Goal: Connect with others: Connect with other users

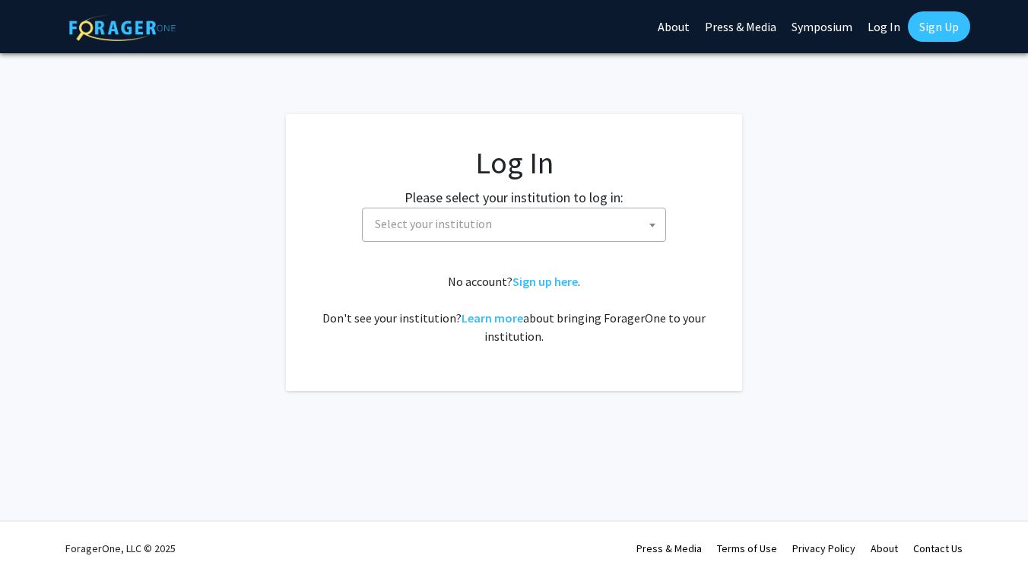
select select
click at [522, 231] on span "Select your institution" at bounding box center [517, 223] width 296 height 31
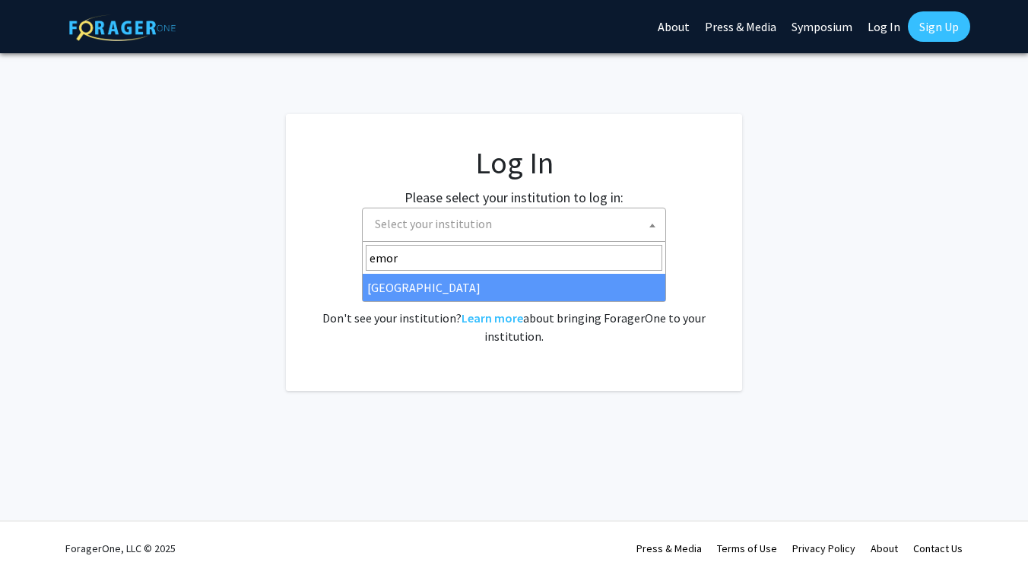
type input "emor"
select select "12"
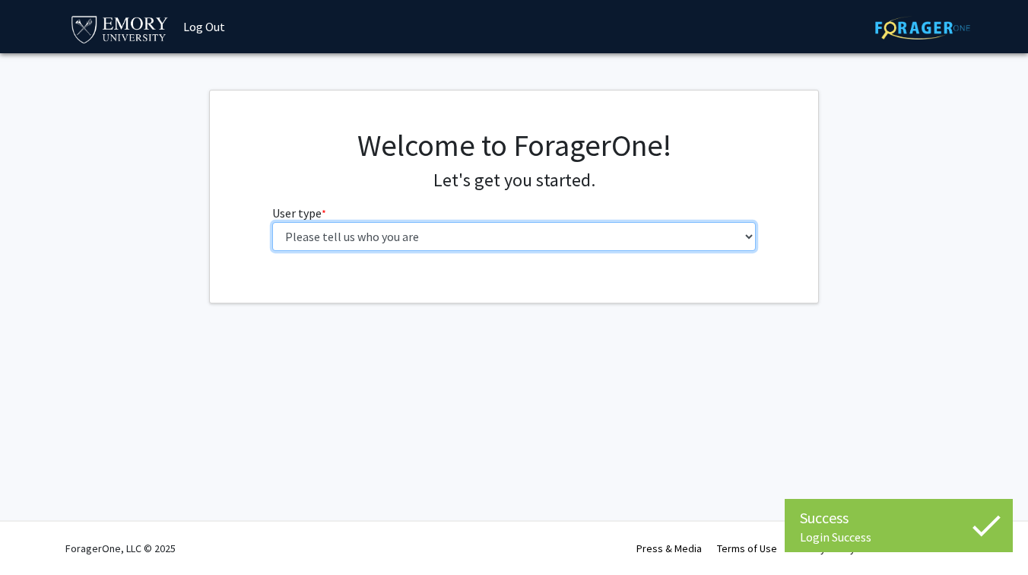
click at [496, 233] on select "Please tell us who you are Undergraduate Student Master's Student Doctoral Cand…" at bounding box center [514, 236] width 484 height 29
select select "1: undergrad"
click at [272, 222] on select "Please tell us who you are Undergraduate Student Master's Student Doctoral Cand…" at bounding box center [514, 236] width 484 height 29
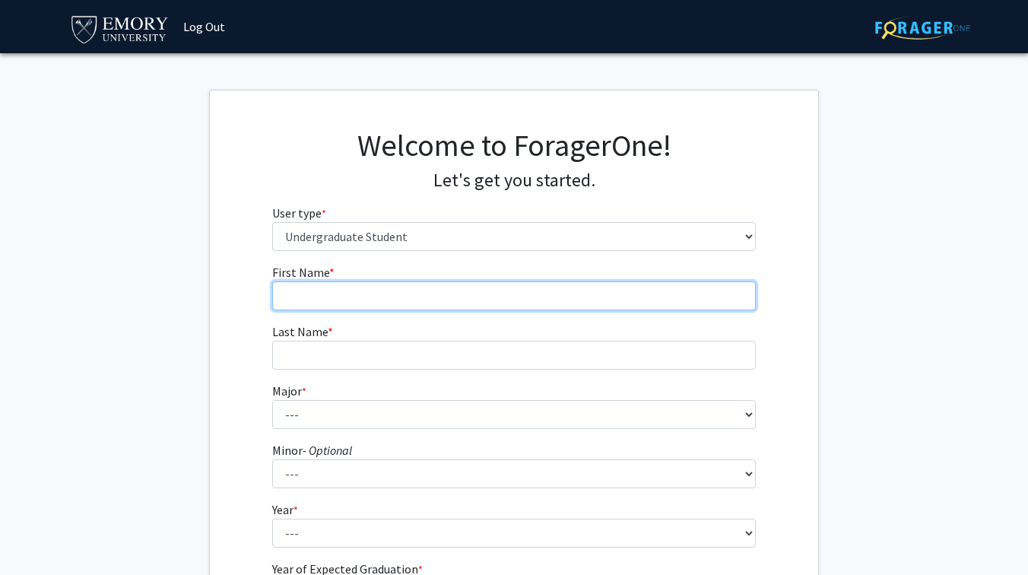
click at [512, 301] on input "First Name * required" at bounding box center [514, 295] width 484 height 29
type input "Michael"
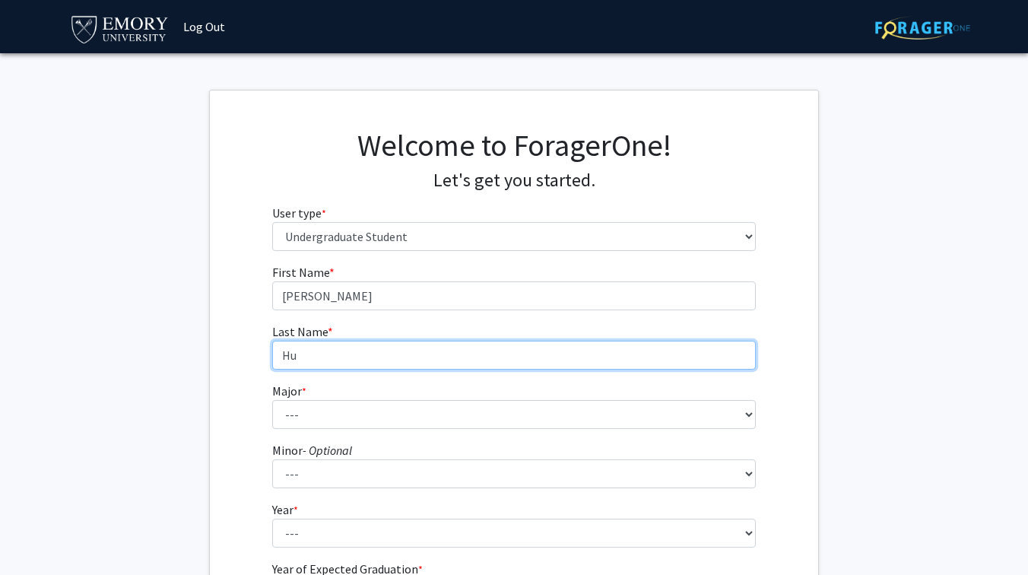
type input "Hu"
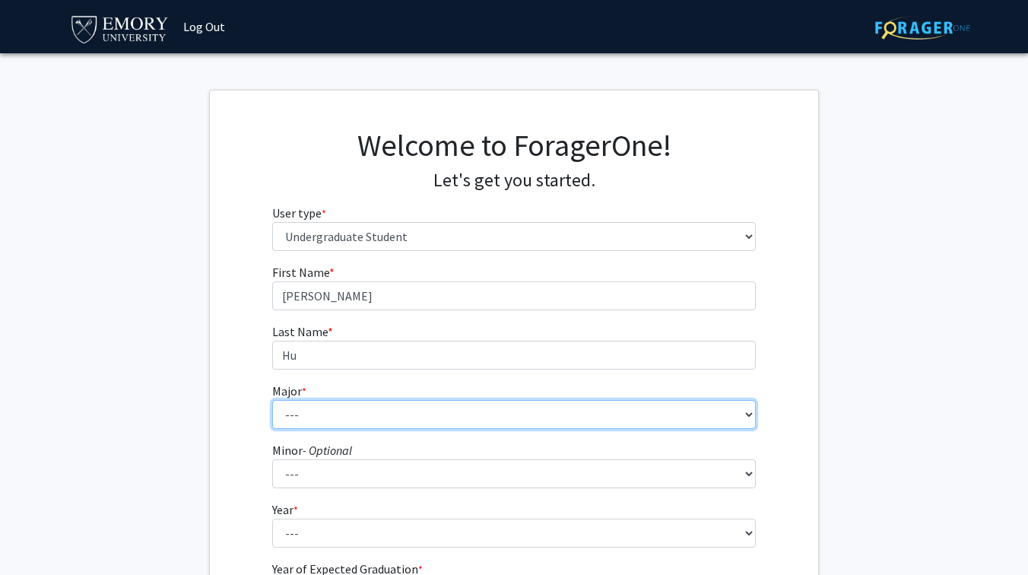
click at [433, 415] on select "--- Accounting African American Studies African Studies American Studies Analyt…" at bounding box center [514, 414] width 484 height 29
select select "8: 969"
click at [272, 400] on select "--- Accounting African American Studies African Studies American Studies Analyt…" at bounding box center [514, 414] width 484 height 29
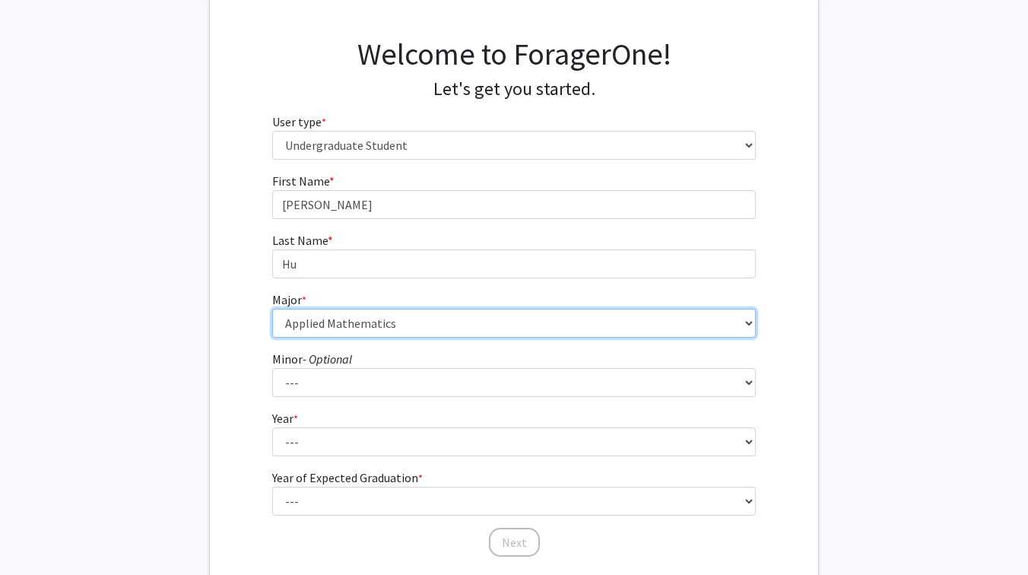
scroll to position [103, 0]
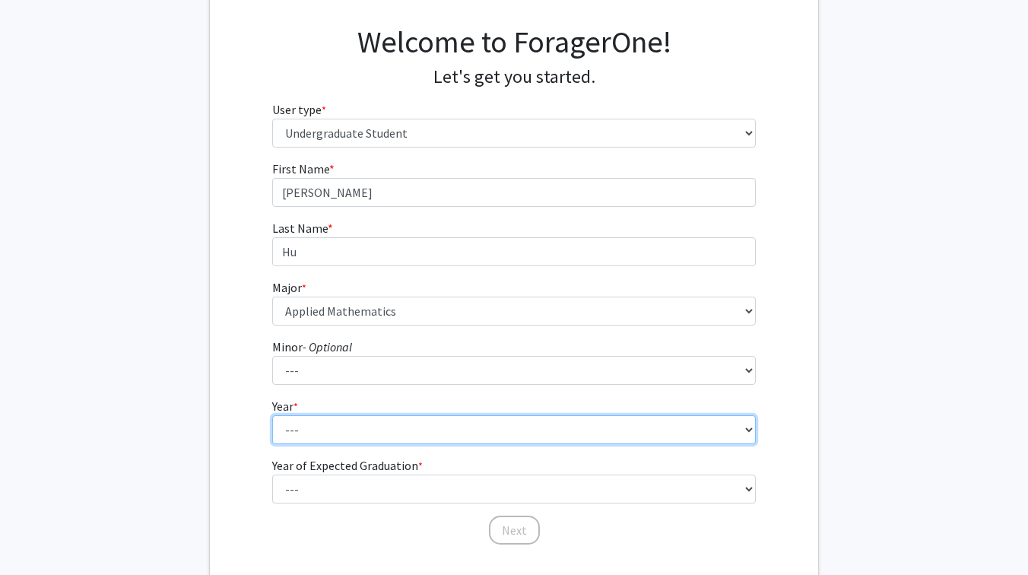
click at [369, 424] on select "--- First-year Sophomore Junior Senior Postbaccalaureate Certificate" at bounding box center [514, 429] width 484 height 29
select select "2: sophomore"
click at [272, 415] on select "--- First-year Sophomore Junior Senior Postbaccalaureate Certificate" at bounding box center [514, 429] width 484 height 29
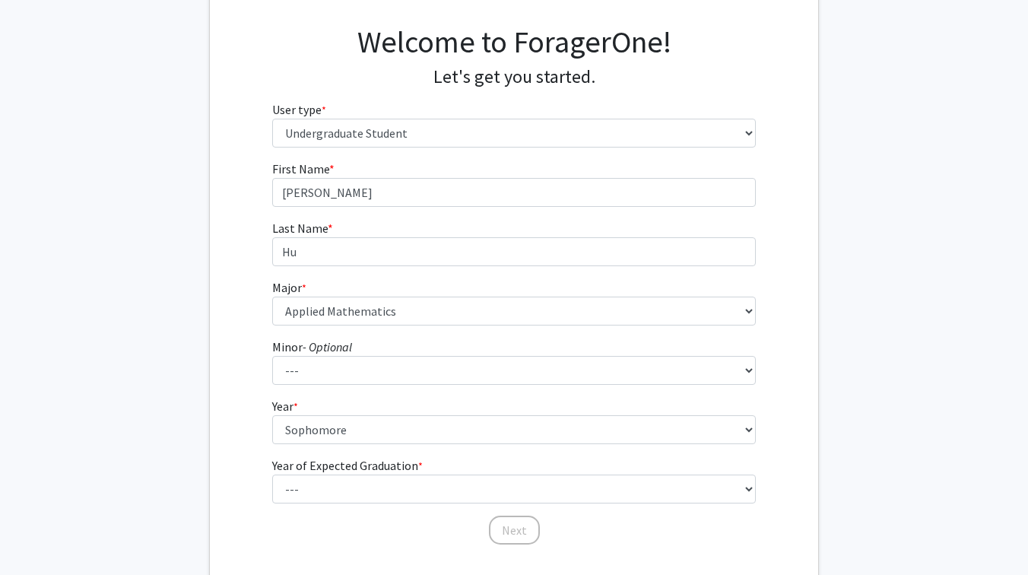
click at [375, 469] on label "Year of Expected Graduation * required" at bounding box center [347, 465] width 151 height 18
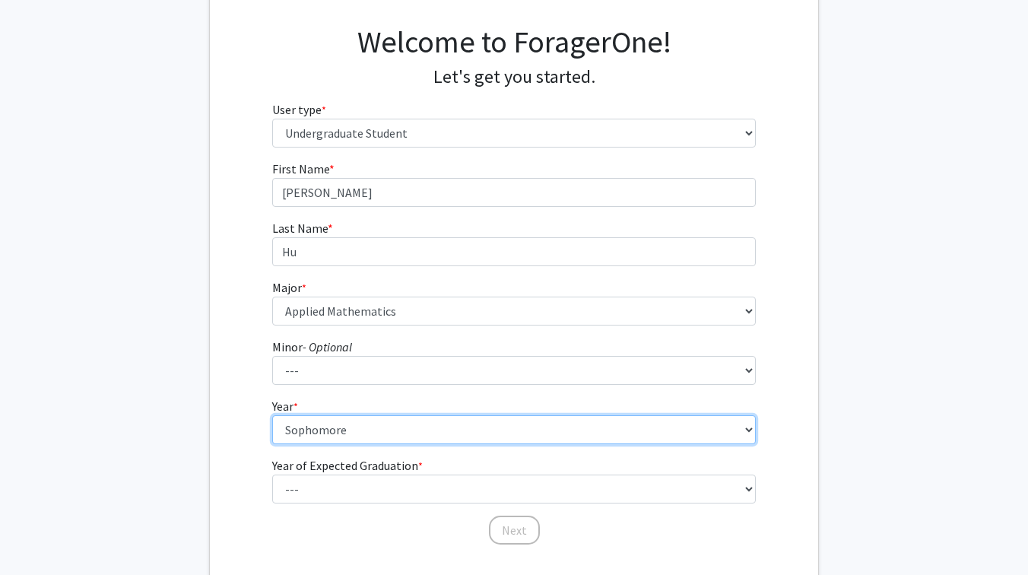
click at [375, 444] on select "--- First-year Sophomore Junior Senior Postbaccalaureate Certificate" at bounding box center [514, 429] width 484 height 29
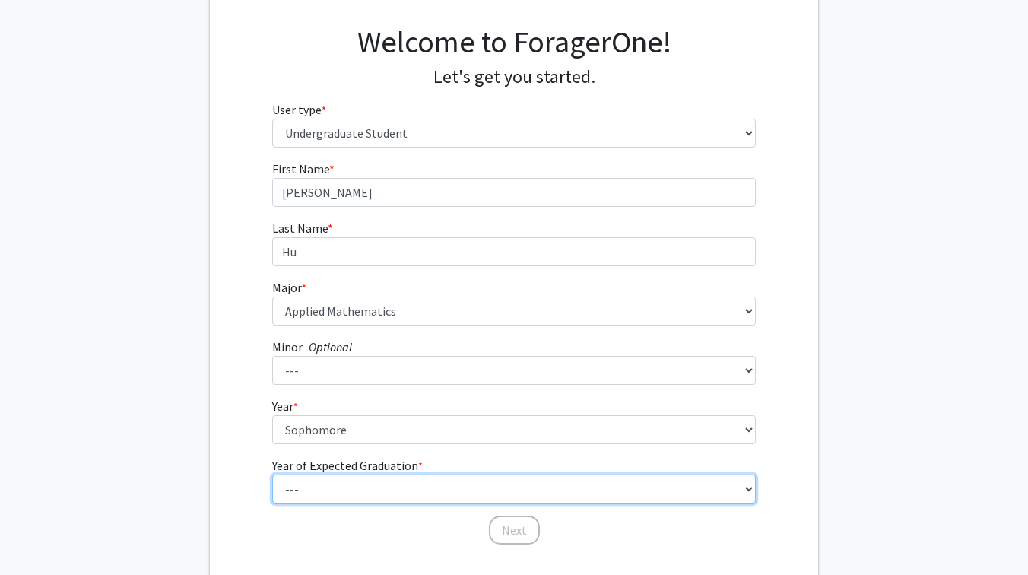
click at [375, 483] on select "--- 2025 2026 2027 2028 2029 2030 2031 2032 2033 2034" at bounding box center [514, 488] width 484 height 29
select select "4: 2028"
click at [272, 474] on select "--- 2025 2026 2027 2028 2029 2030 2031 2032 2033 2034" at bounding box center [514, 488] width 484 height 29
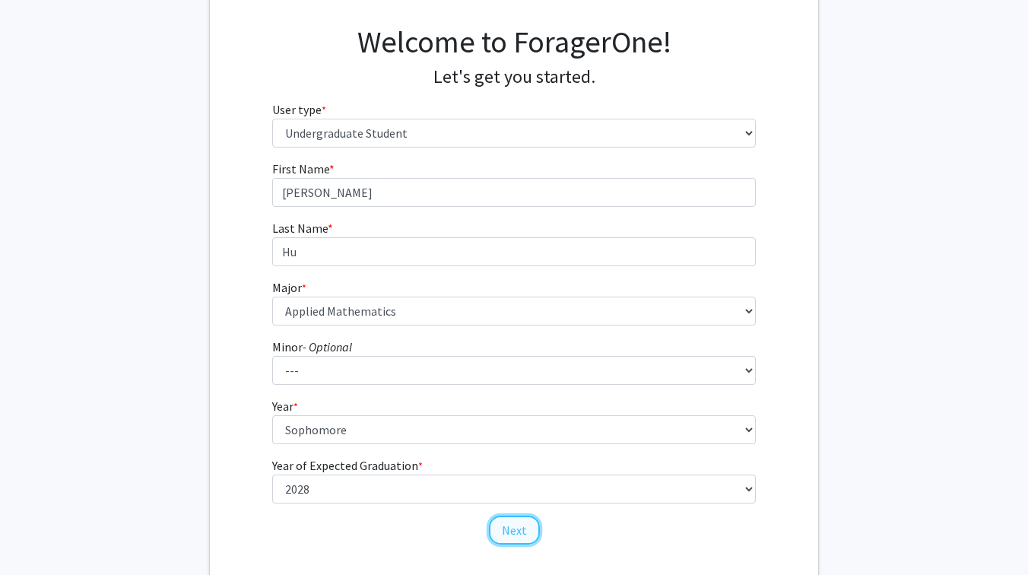
click at [501, 531] on button "Next" at bounding box center [514, 529] width 51 height 29
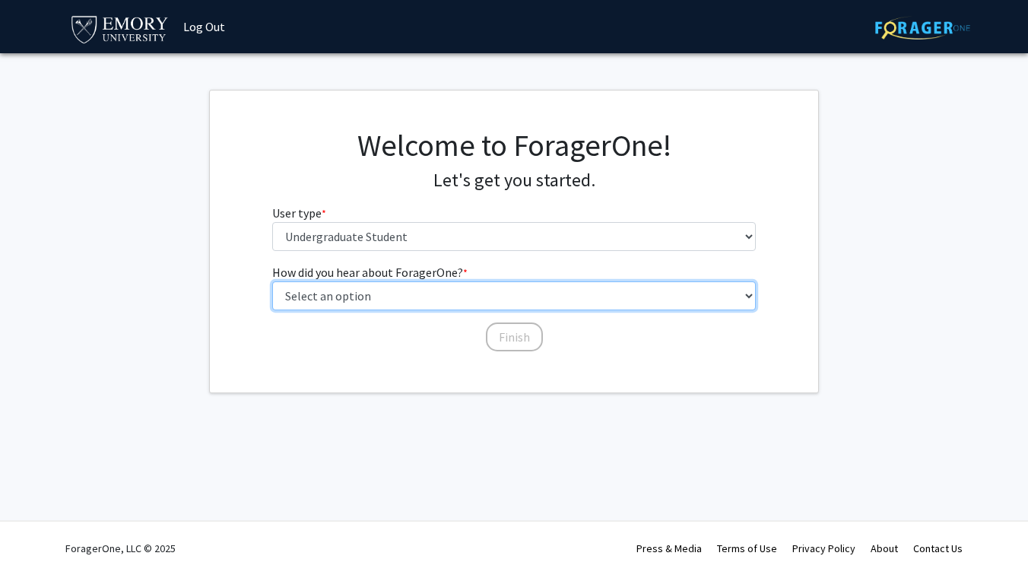
click at [433, 298] on select "Select an option Peer/student recommendation Faculty/staff recommendation Unive…" at bounding box center [514, 295] width 484 height 29
select select "3: university_website"
click at [272, 281] on select "Select an option Peer/student recommendation Faculty/staff recommendation Unive…" at bounding box center [514, 295] width 484 height 29
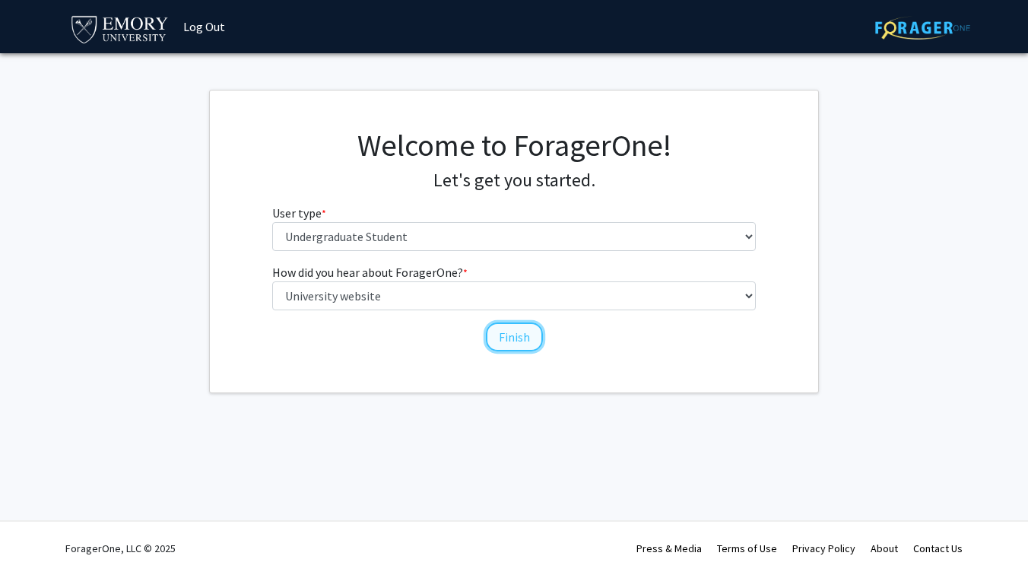
click at [518, 331] on button "Finish" at bounding box center [514, 336] width 57 height 29
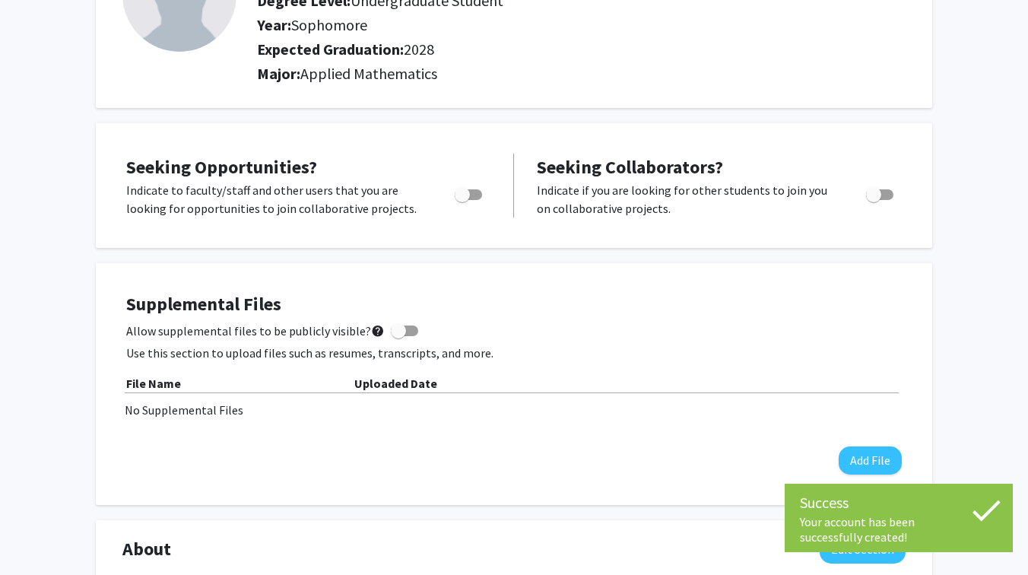
scroll to position [165, 0]
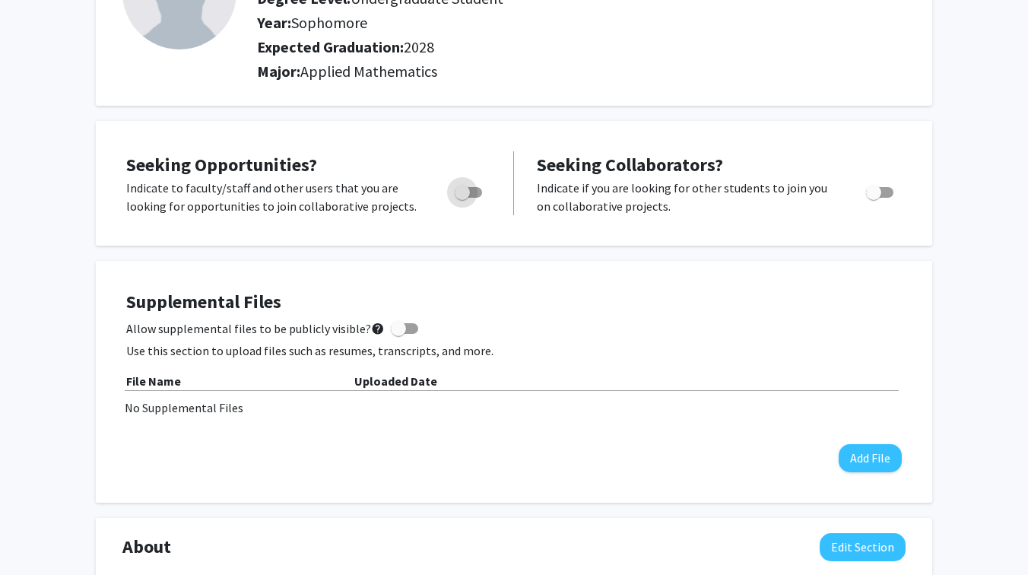
click at [467, 196] on span "Toggle" at bounding box center [462, 192] width 15 height 15
click at [462, 198] on input "Are you actively seeking opportunities?" at bounding box center [461, 198] width 1 height 1
checkbox input "true"
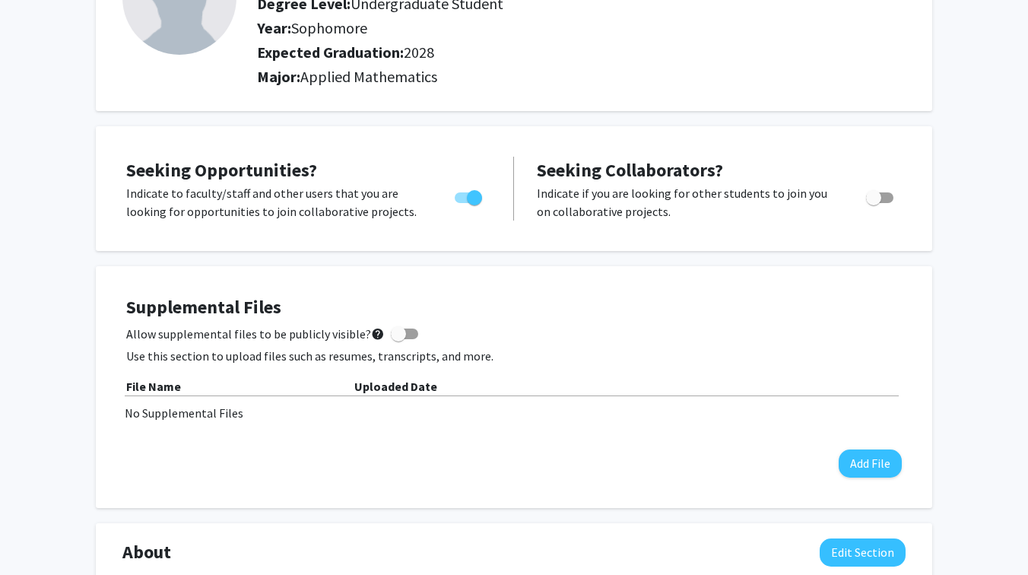
click at [886, 195] on span "Toggle" at bounding box center [879, 197] width 27 height 11
click at [874, 203] on input "Would you like to receive other student requests to work with you?" at bounding box center [873, 203] width 1 height 1
checkbox input "true"
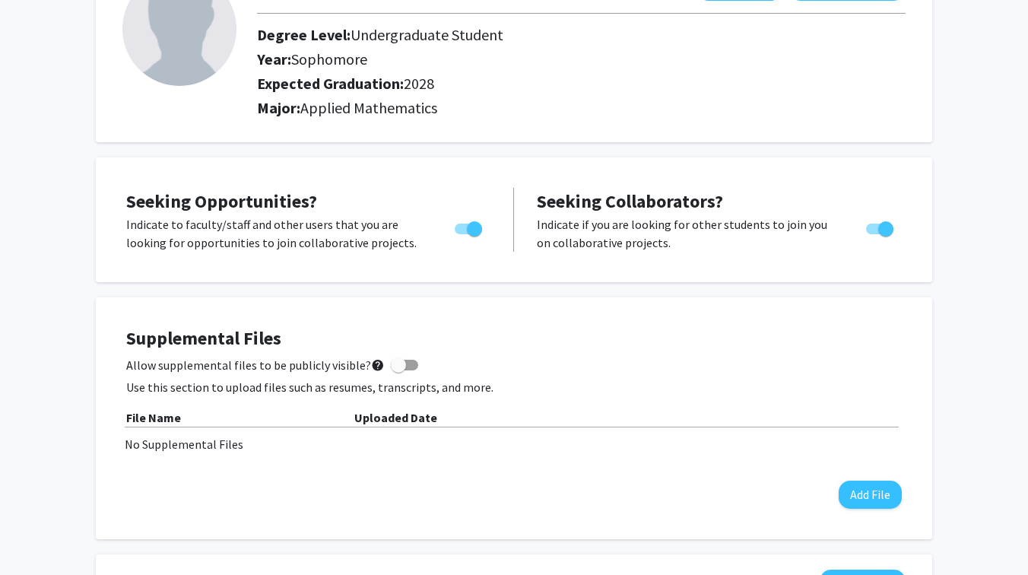
scroll to position [0, 0]
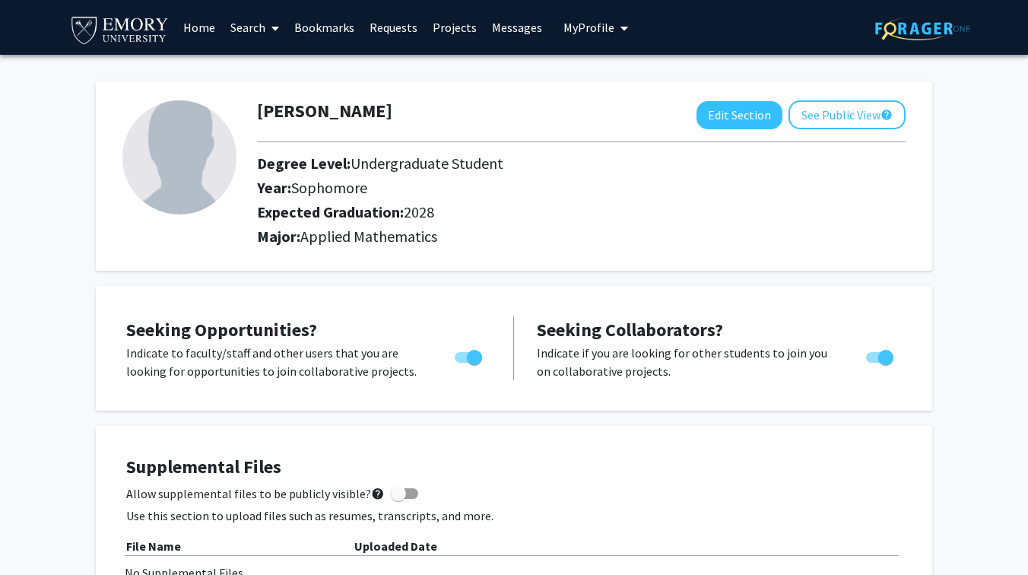
click at [192, 28] on link "Home" at bounding box center [199, 27] width 47 height 53
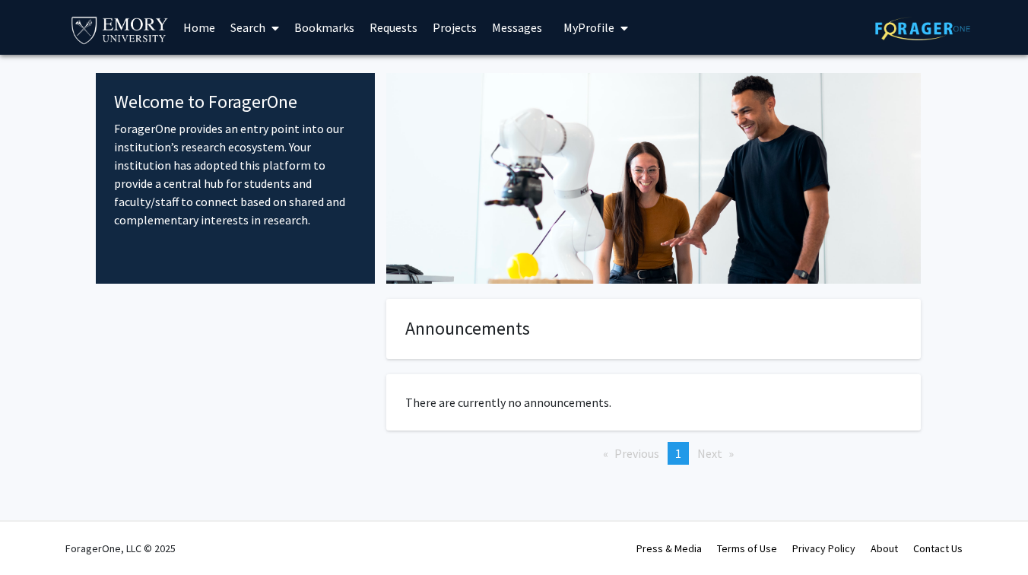
click at [250, 27] on link "Search" at bounding box center [255, 27] width 64 height 53
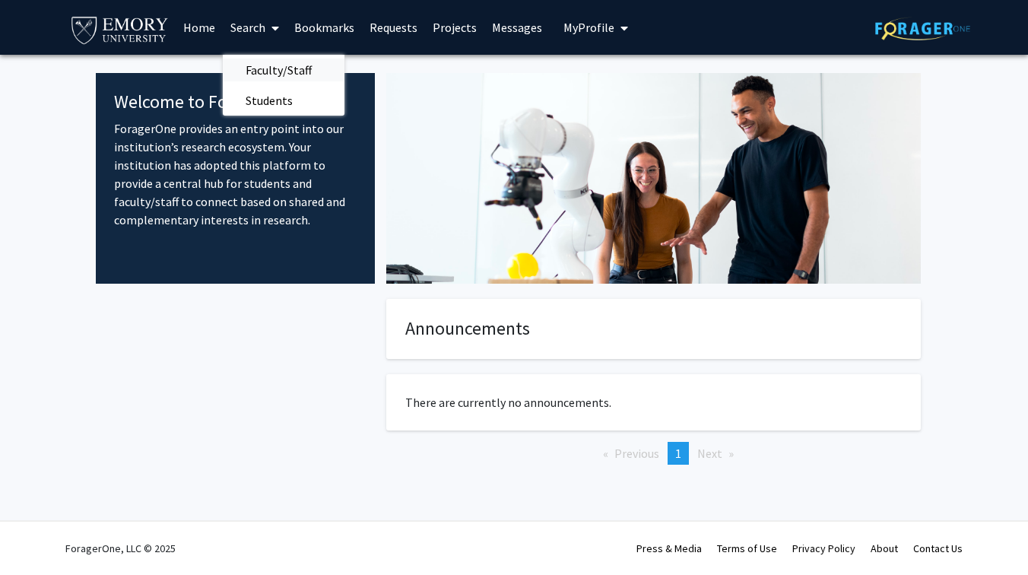
click at [274, 65] on span "Faculty/Staff" at bounding box center [279, 70] width 112 height 30
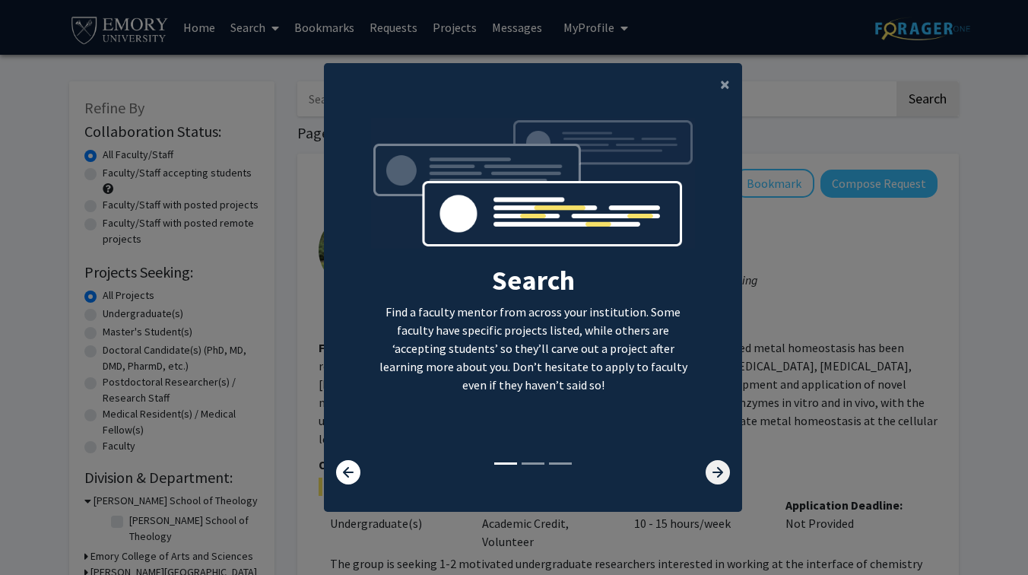
click at [719, 467] on icon at bounding box center [718, 472] width 24 height 24
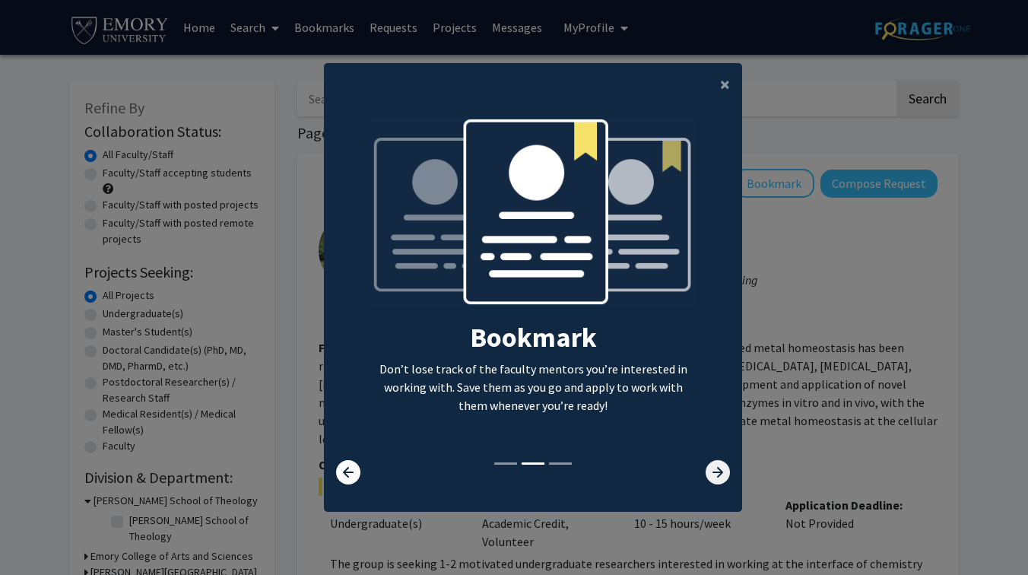
click at [719, 467] on icon at bounding box center [718, 472] width 24 height 24
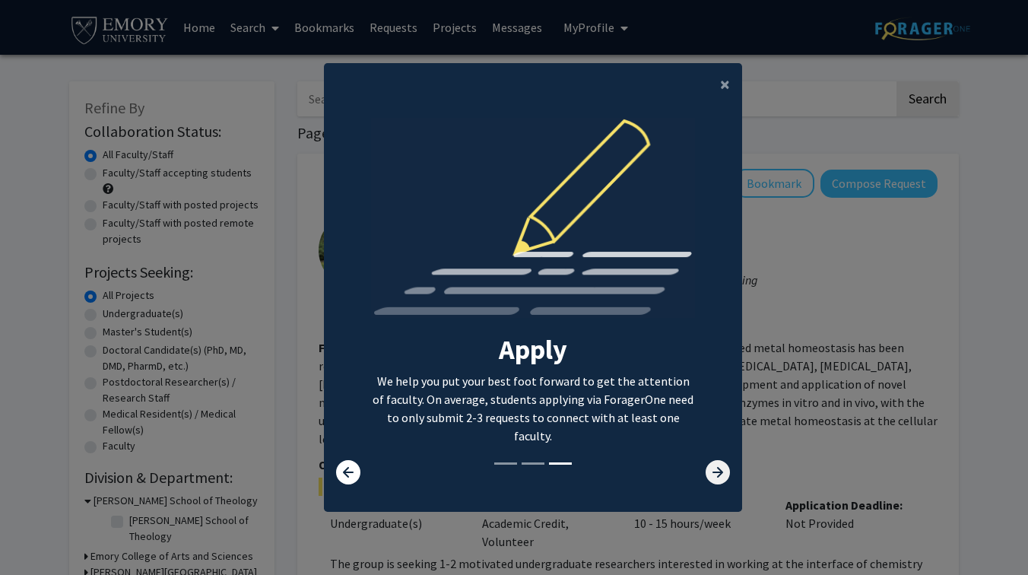
click at [719, 467] on icon at bounding box center [718, 472] width 24 height 24
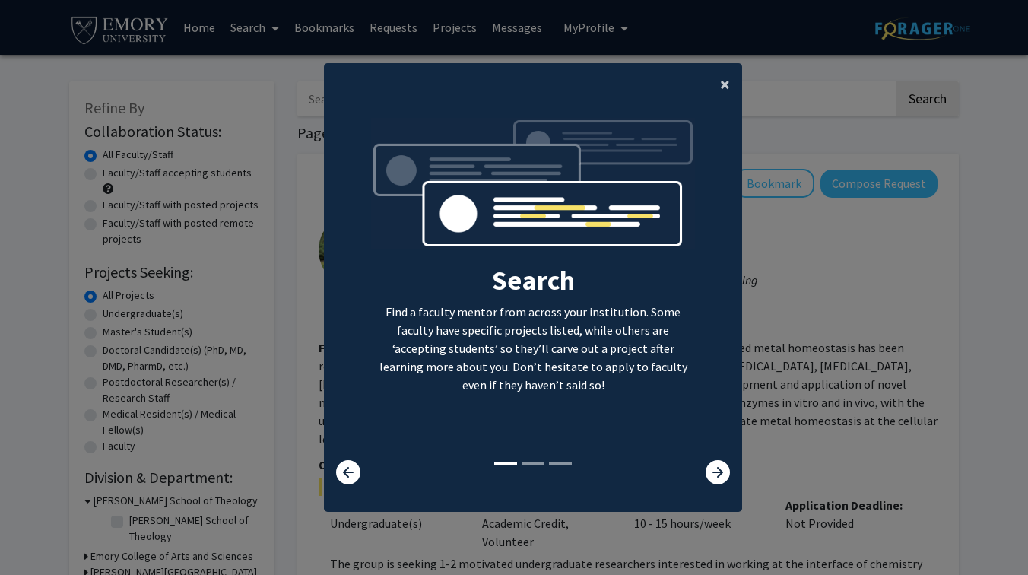
click at [728, 84] on span "×" at bounding box center [725, 84] width 10 height 24
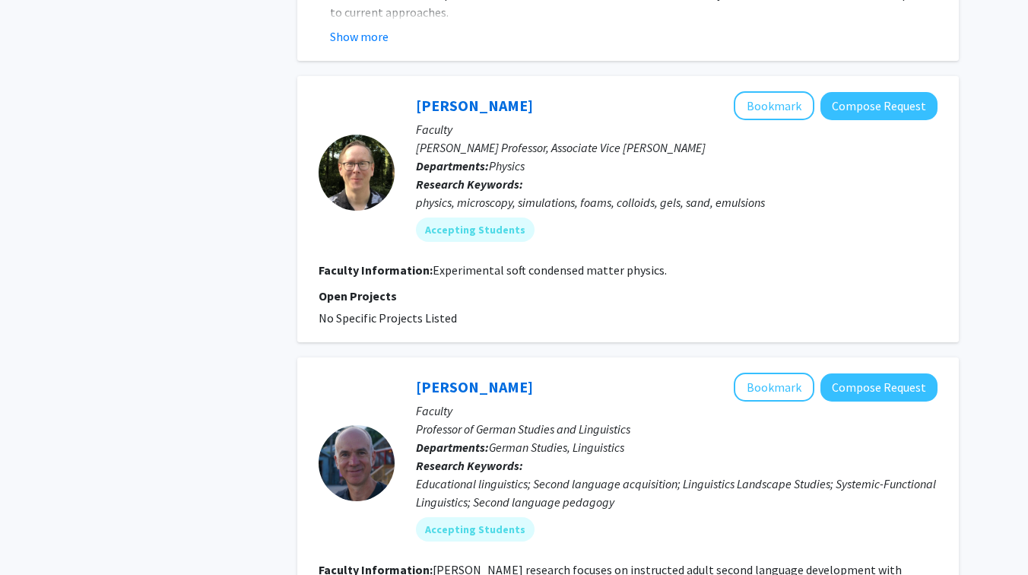
scroll to position [3564, 0]
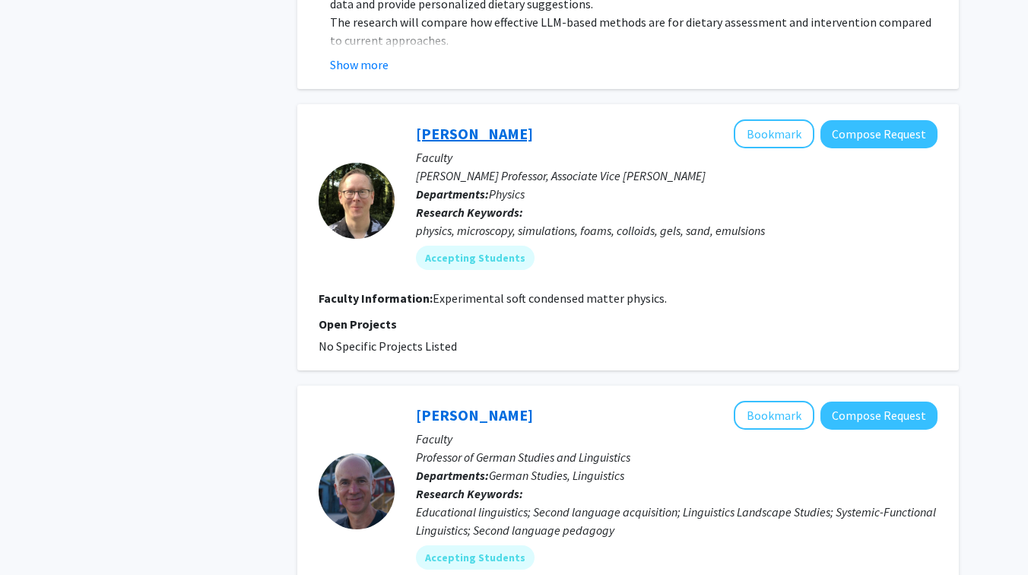
click at [476, 124] on link "Eric Weeks" at bounding box center [474, 133] width 117 height 19
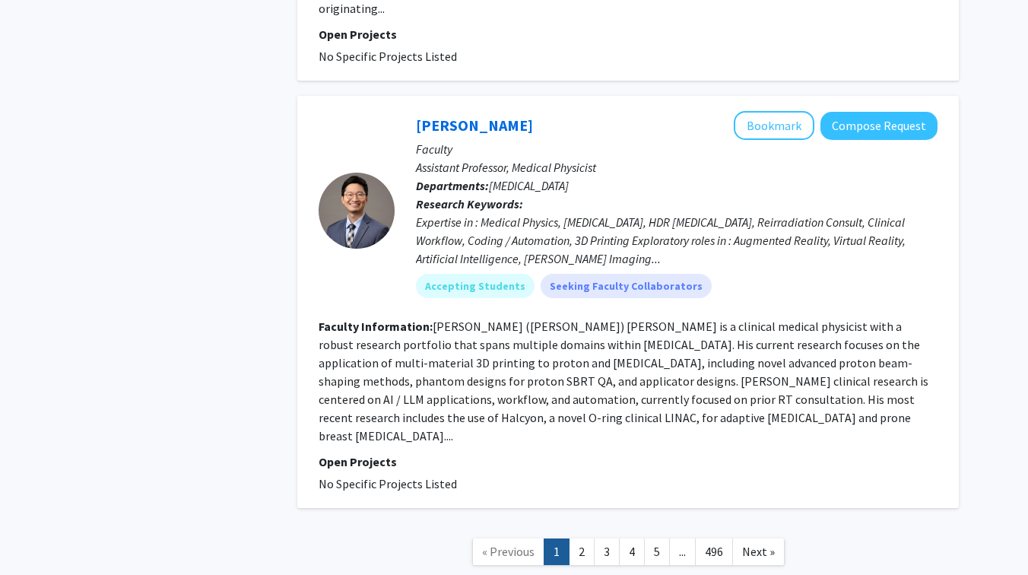
scroll to position [4981, 0]
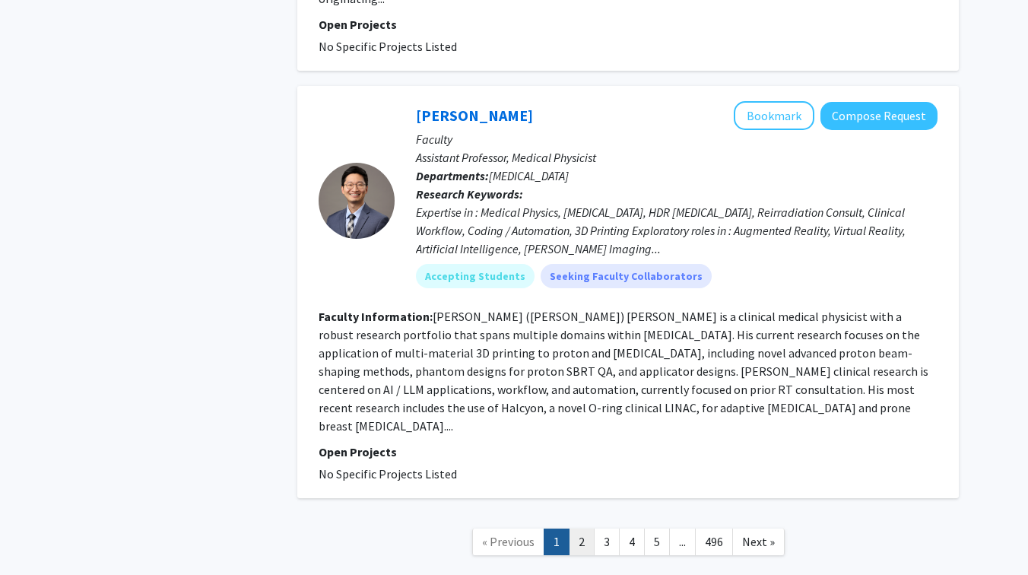
click at [582, 528] on link "2" at bounding box center [582, 541] width 26 height 27
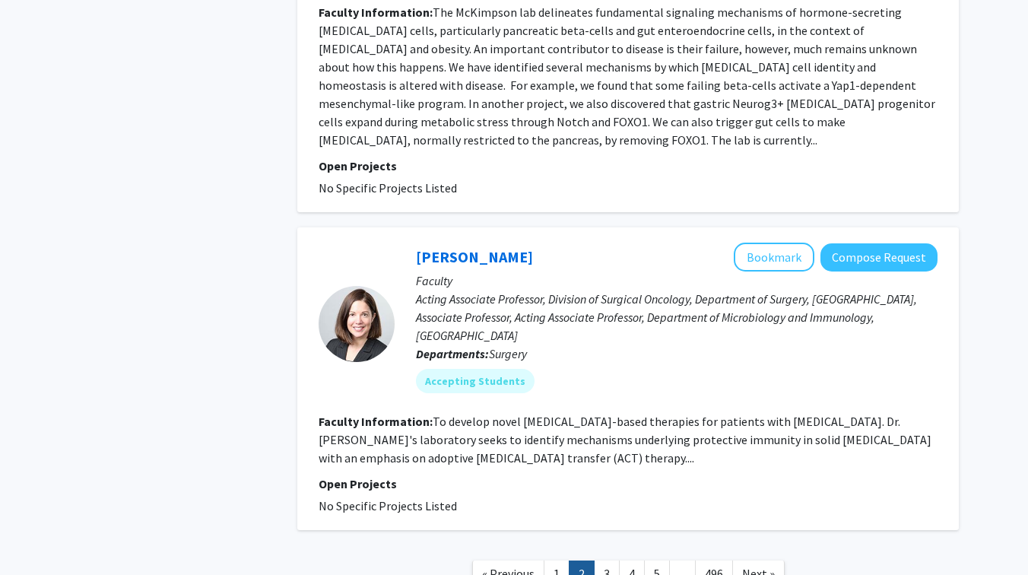
scroll to position [3329, 0]
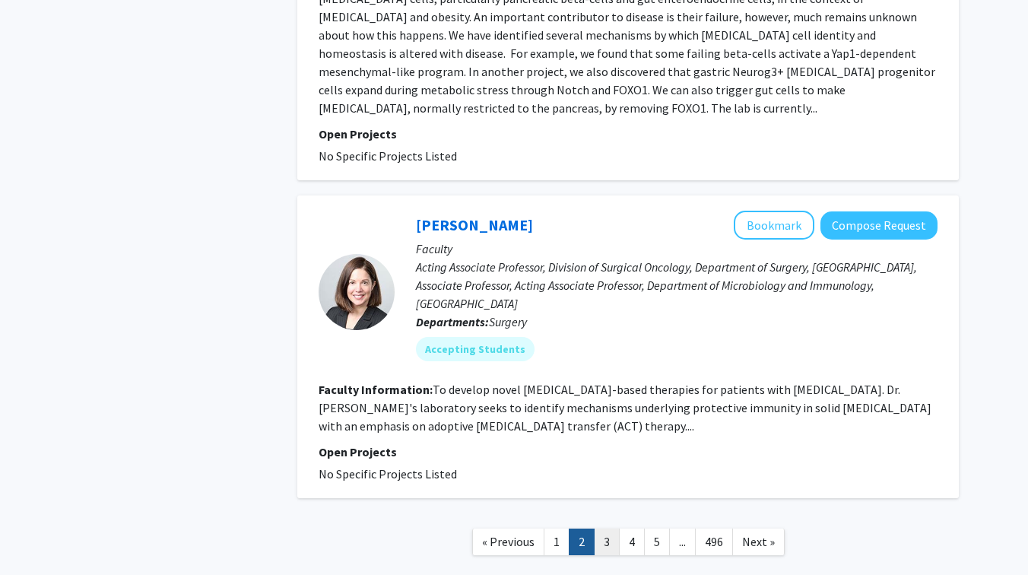
click at [608, 528] on link "3" at bounding box center [607, 541] width 26 height 27
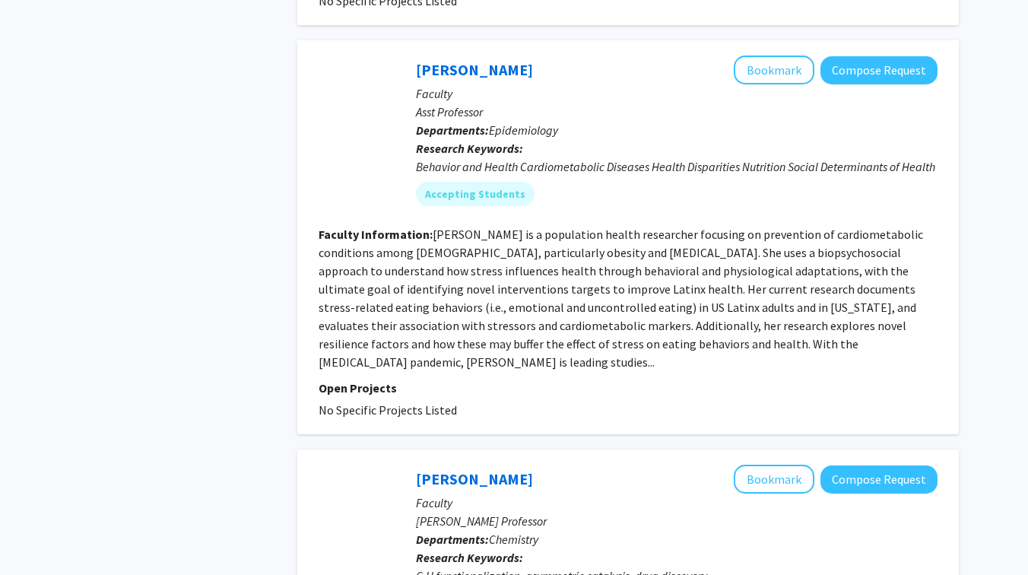
scroll to position [761, 0]
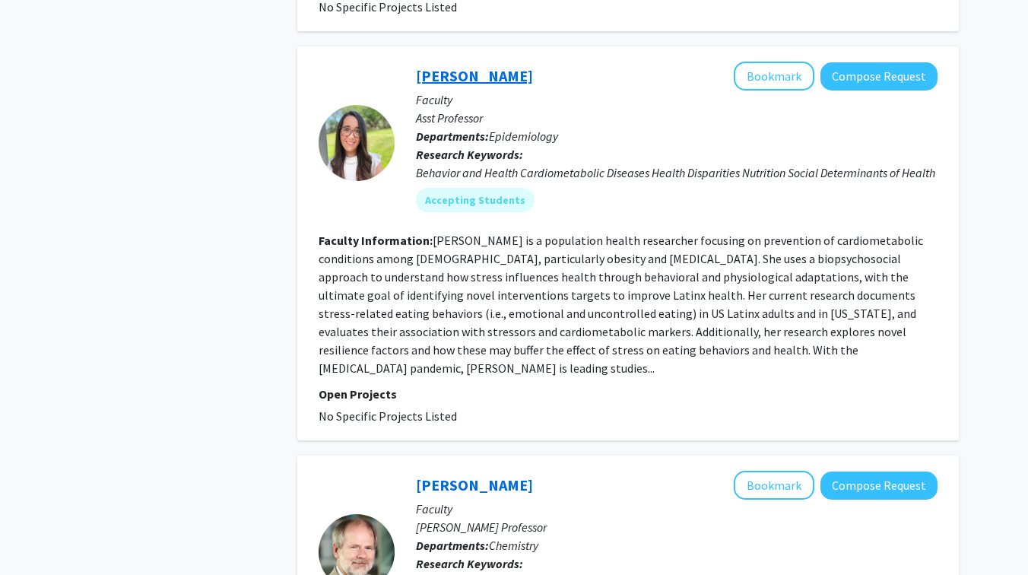
click at [487, 66] on link "Andrea Lopez-Cepero" at bounding box center [474, 75] width 117 height 19
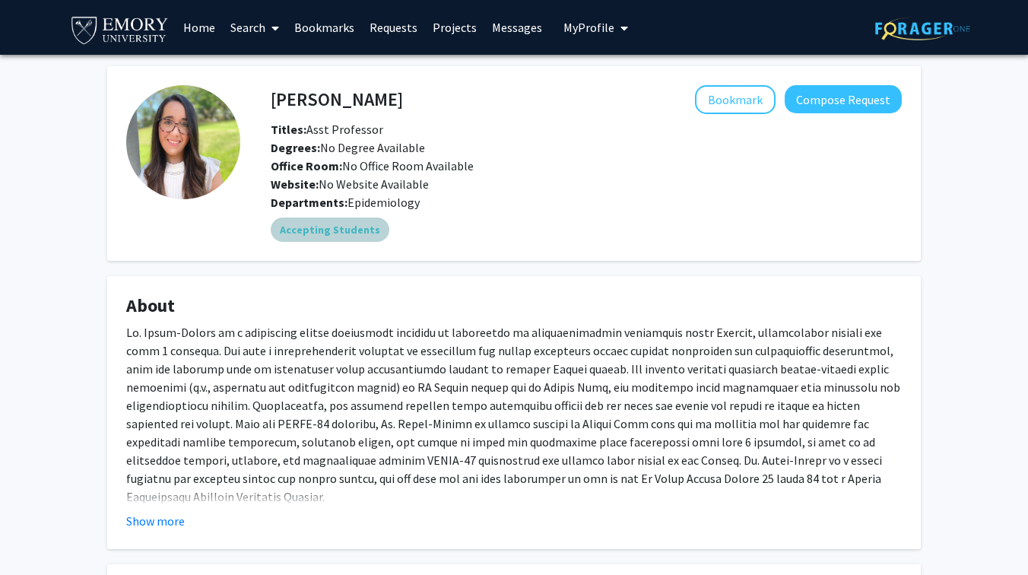
click at [310, 230] on mat-chip "Accepting Students" at bounding box center [330, 229] width 119 height 24
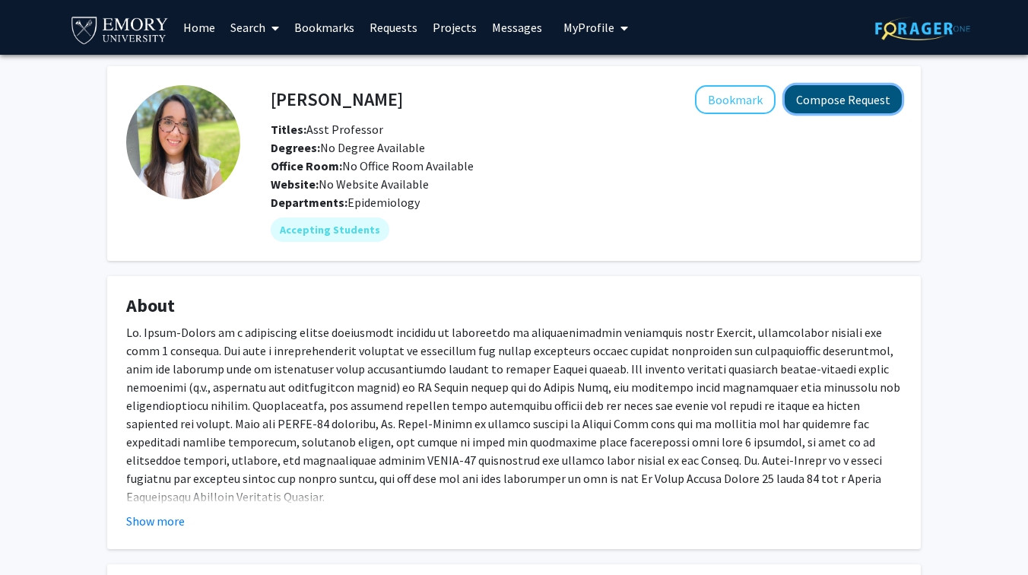
click at [823, 105] on button "Compose Request" at bounding box center [843, 99] width 117 height 28
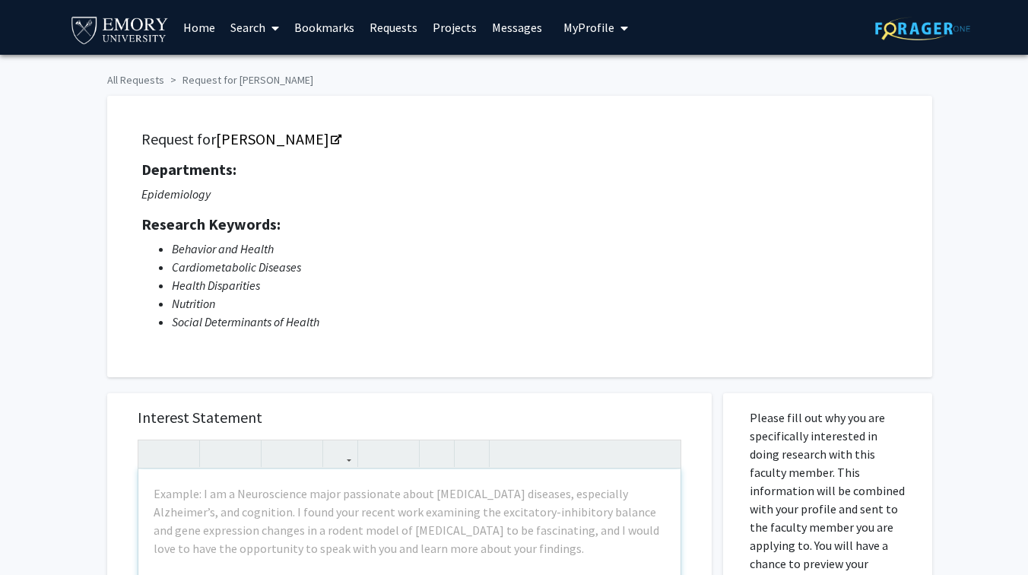
scroll to position [2, 0]
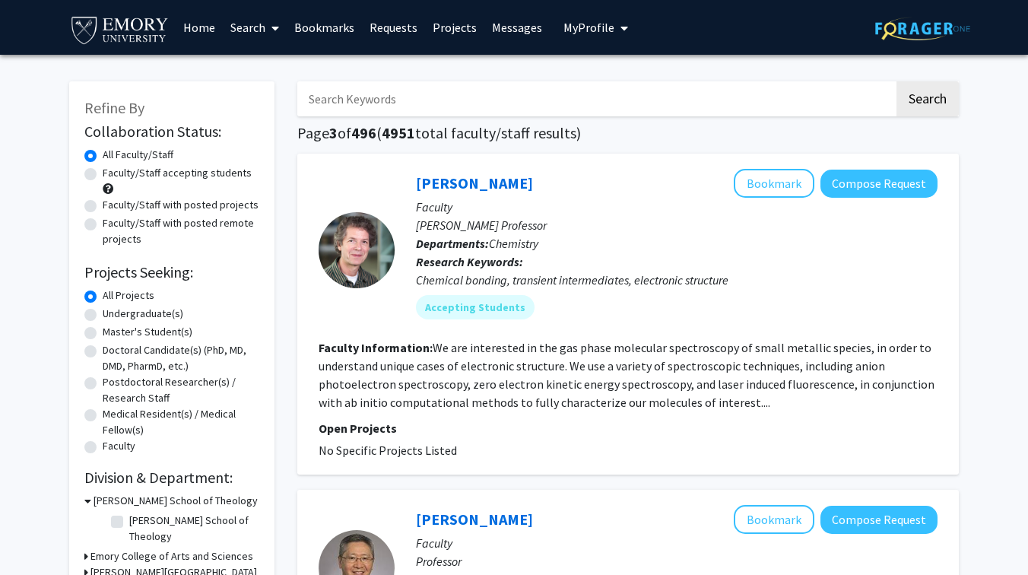
click at [103, 170] on label "Faculty/Staff accepting students" at bounding box center [177, 173] width 149 height 16
click at [103, 170] on input "Faculty/Staff accepting students" at bounding box center [108, 170] width 10 height 10
radio input "true"
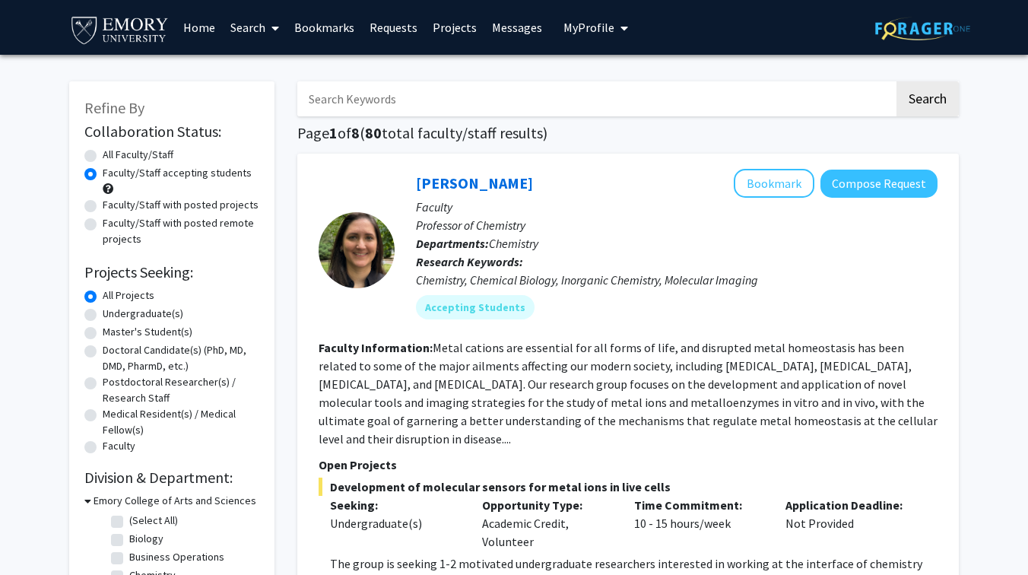
click at [103, 157] on label "All Faculty/Staff" at bounding box center [138, 155] width 71 height 16
click at [103, 157] on input "All Faculty/Staff" at bounding box center [108, 152] width 10 height 10
radio input "true"
click at [103, 174] on label "Faculty/Staff accepting students" at bounding box center [177, 173] width 149 height 16
click at [103, 174] on input "Faculty/Staff accepting students" at bounding box center [108, 170] width 10 height 10
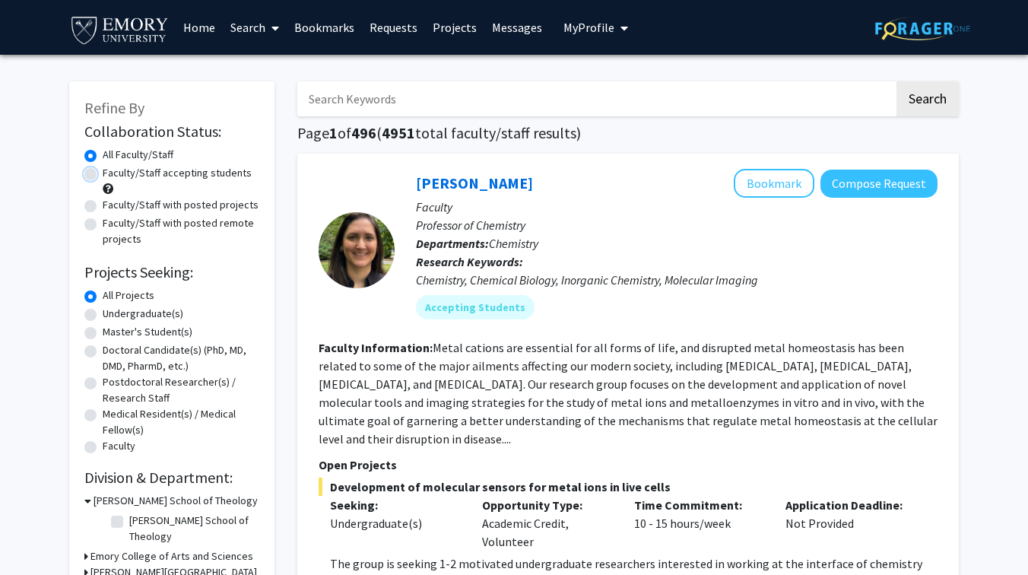
radio input "true"
click at [103, 317] on label "Undergraduate(s)" at bounding box center [143, 314] width 81 height 16
click at [103, 316] on input "Undergraduate(s)" at bounding box center [108, 311] width 10 height 10
radio input "true"
click at [103, 159] on label "All Faculty/Staff" at bounding box center [138, 155] width 71 height 16
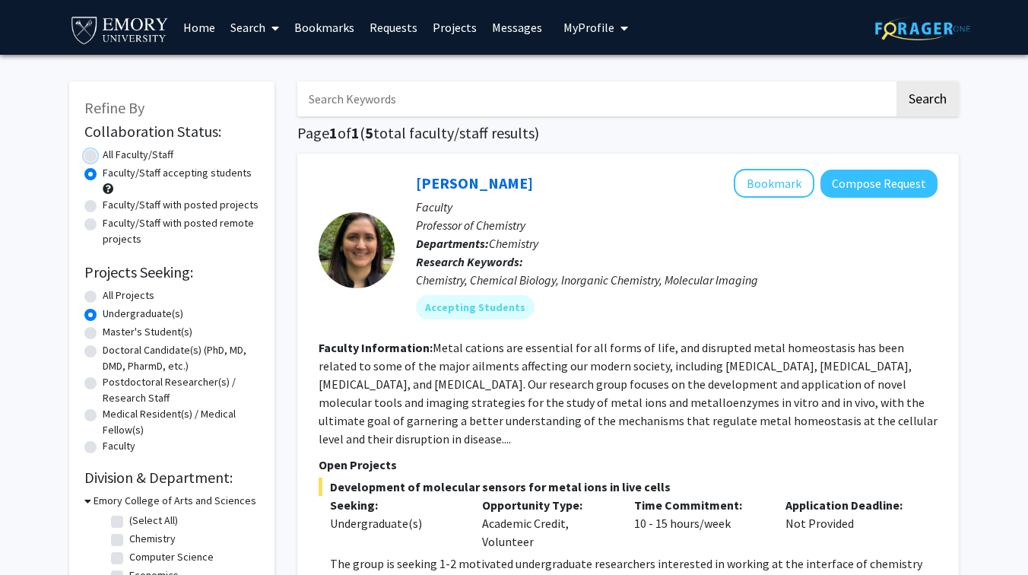
click at [103, 157] on input "All Faculty/Staff" at bounding box center [108, 152] width 10 height 10
radio input "true"
